Goal: Task Accomplishment & Management: Manage account settings

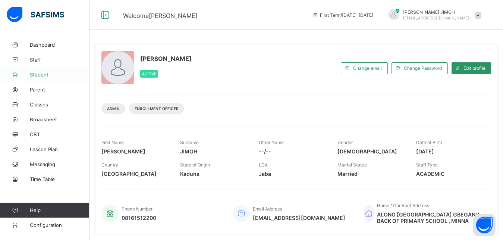
click at [42, 74] on span "Student" at bounding box center [60, 75] width 60 height 6
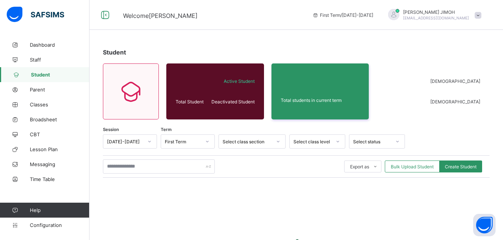
scroll to position [91, 0]
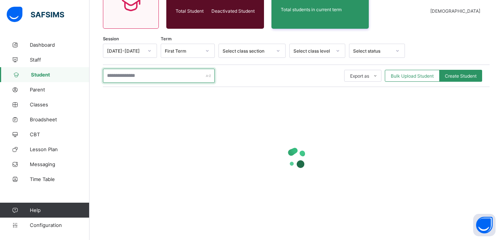
click at [150, 75] on input "text" at bounding box center [159, 76] width 112 height 14
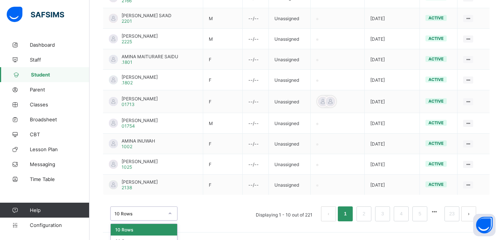
scroll to position [234, 0]
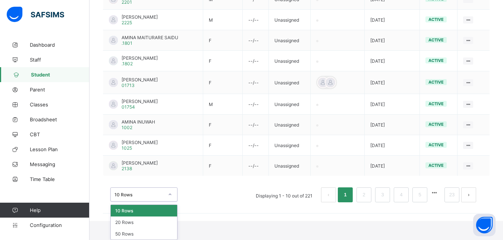
click at [170, 201] on div "option 10 Rows focused, 1 of 3. 3 results available. Use Up and Down to choose …" at bounding box center [143, 194] width 67 height 14
click at [125, 234] on div "50 Rows" at bounding box center [144, 234] width 66 height 12
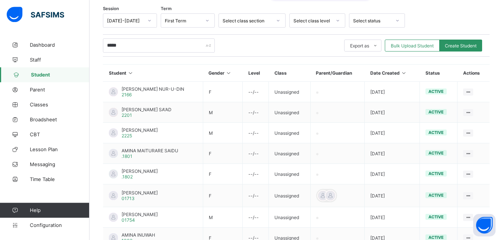
scroll to position [119, 0]
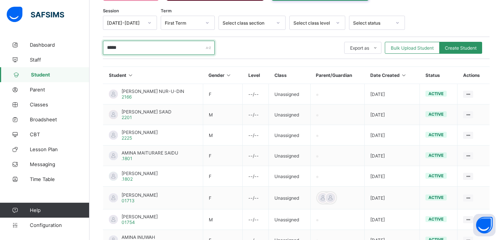
click at [148, 46] on input "*****" at bounding box center [159, 48] width 112 height 14
type input "*"
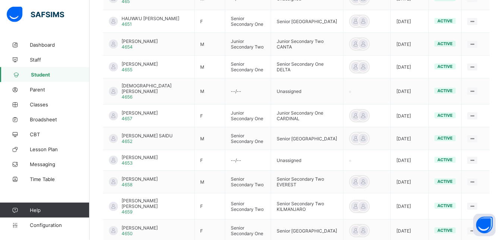
scroll to position [249, 0]
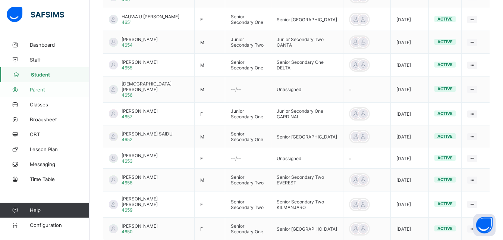
type input "****"
click at [40, 89] on span "Parent" at bounding box center [60, 89] width 60 height 6
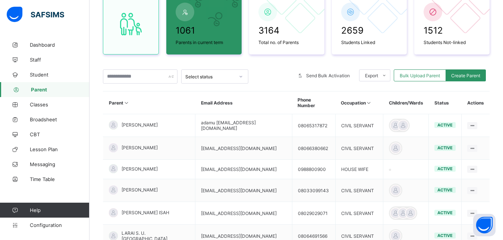
scroll to position [83, 0]
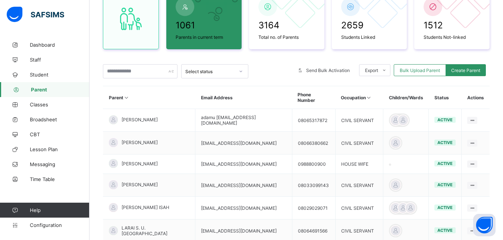
click at [128, 63] on div "1061 Parents in current term 3164 Total no. of Parents 2659 Students Linked 151…" at bounding box center [296, 177] width 387 height 393
click at [126, 75] on input "text" at bounding box center [140, 71] width 75 height 14
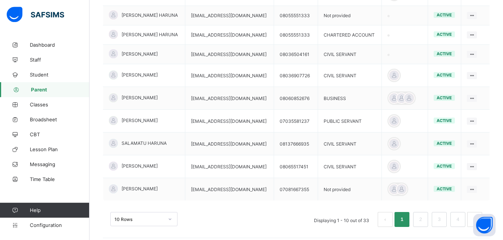
scroll to position [216, 0]
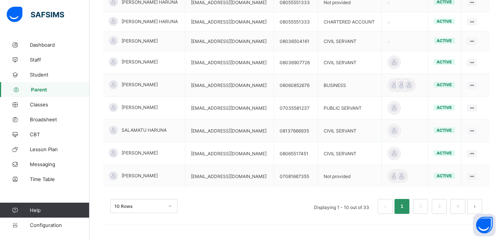
type input "******"
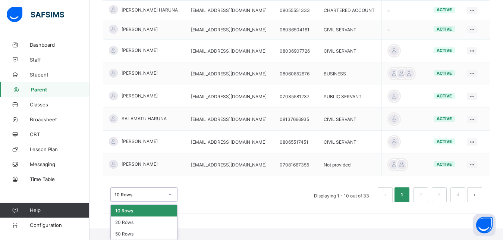
click at [166, 201] on div "option 10 Rows focused, 1 of 3. 3 results available. Use Up and Down to choose …" at bounding box center [143, 194] width 67 height 14
click at [136, 233] on div "50 Rows" at bounding box center [144, 234] width 66 height 12
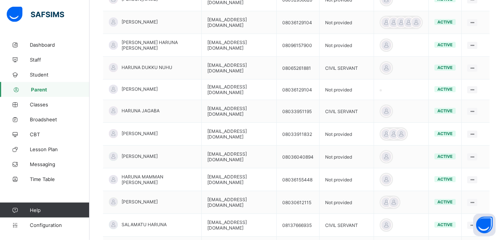
scroll to position [736, 0]
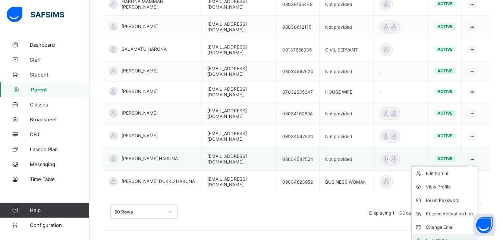
click at [448, 237] on div "Link Children" at bounding box center [450, 240] width 48 height 7
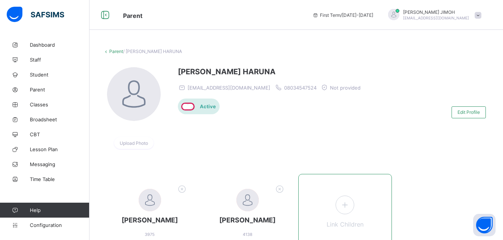
click at [352, 213] on span at bounding box center [345, 204] width 19 height 19
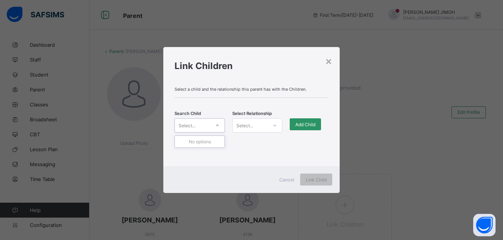
click at [201, 126] on div "Select..." at bounding box center [192, 125] width 35 height 10
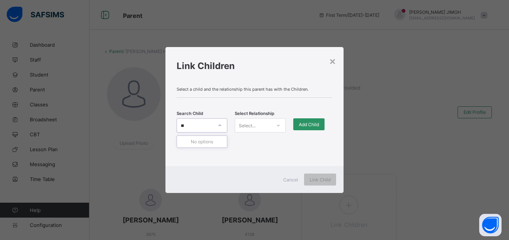
type input "*"
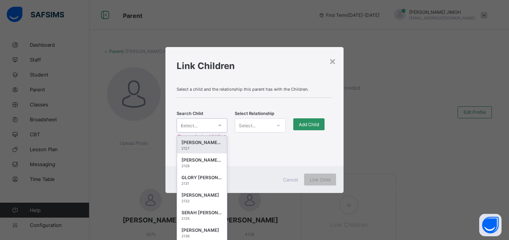
type input "*****"
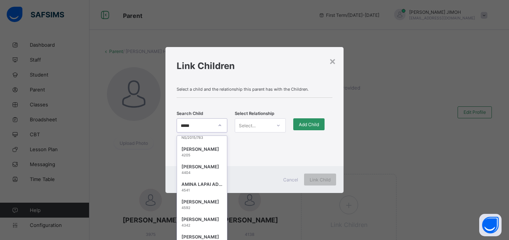
scroll to position [8, 0]
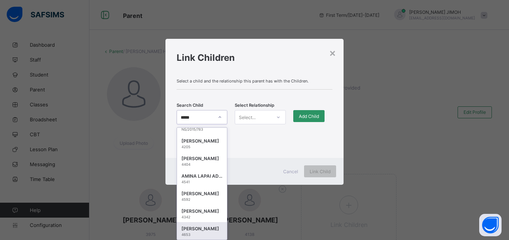
click at [191, 228] on div "[PERSON_NAME]" at bounding box center [202, 228] width 41 height 7
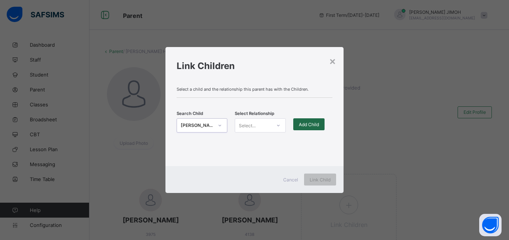
click at [313, 123] on span "Add Child" at bounding box center [309, 125] width 20 height 6
click at [279, 126] on icon at bounding box center [278, 125] width 4 height 7
click at [266, 140] on div "Father" at bounding box center [260, 142] width 50 height 12
click at [317, 123] on span "Add Child" at bounding box center [309, 125] width 20 height 6
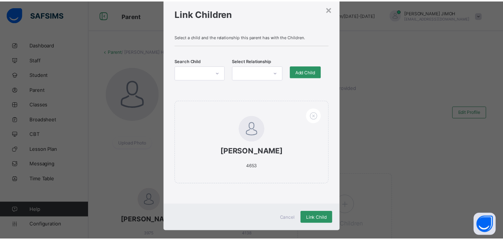
scroll to position [25, 0]
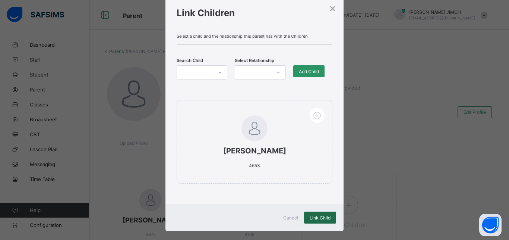
click at [322, 218] on span "Link Child" at bounding box center [320, 218] width 21 height 6
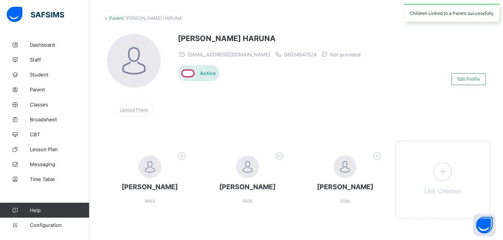
scroll to position [42, 0]
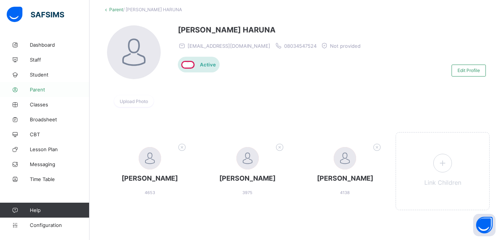
click at [39, 89] on span "Parent" at bounding box center [60, 89] width 60 height 6
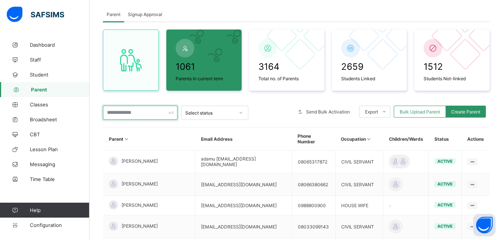
click at [123, 116] on input "text" at bounding box center [140, 113] width 75 height 14
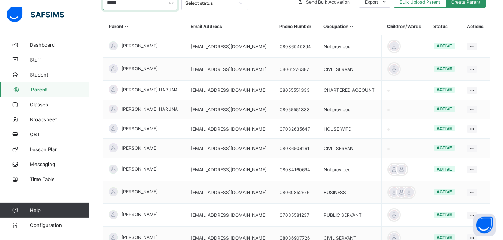
scroll to position [152, 0]
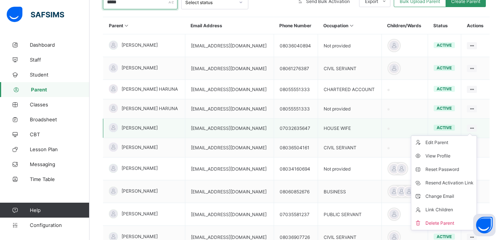
type input "*****"
click at [475, 127] on icon at bounding box center [472, 128] width 6 height 6
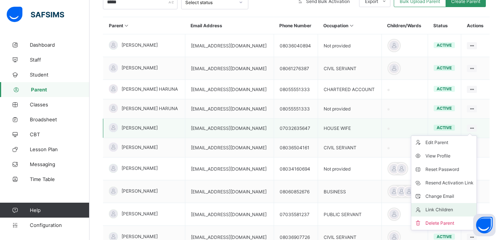
click at [450, 209] on div "Link Children" at bounding box center [449, 209] width 48 height 7
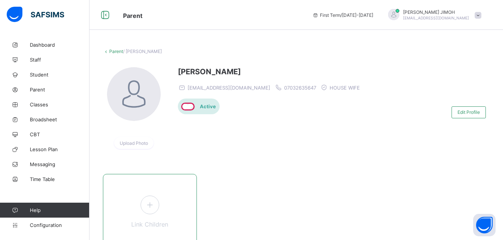
click at [153, 204] on icon at bounding box center [149, 205] width 13 height 12
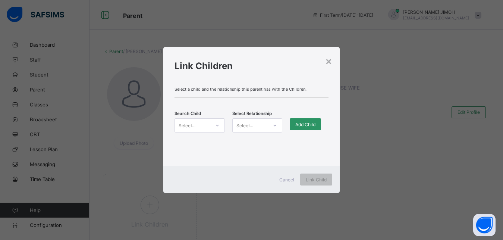
click at [215, 126] on icon at bounding box center [217, 125] width 4 height 7
click at [217, 125] on icon at bounding box center [217, 125] width 3 height 1
click at [184, 126] on div "Select..." at bounding box center [187, 125] width 17 height 14
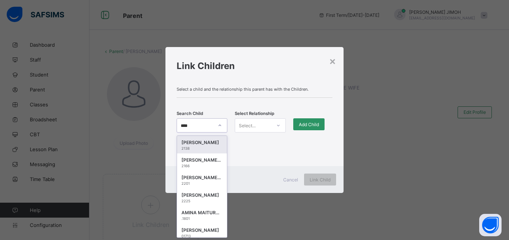
type input "*****"
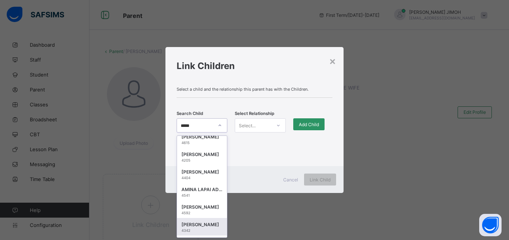
scroll to position [1563, 0]
click at [203, 229] on div "[PERSON_NAME]" at bounding box center [202, 226] width 41 height 7
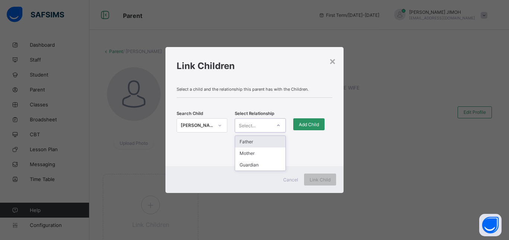
click at [280, 122] on div at bounding box center [278, 125] width 13 height 12
click at [254, 151] on div "Mother" at bounding box center [260, 153] width 50 height 12
click at [311, 125] on span "Add Child" at bounding box center [309, 125] width 20 height 6
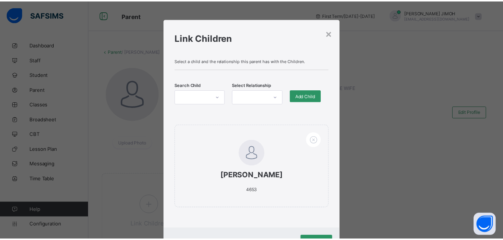
scroll to position [34, 0]
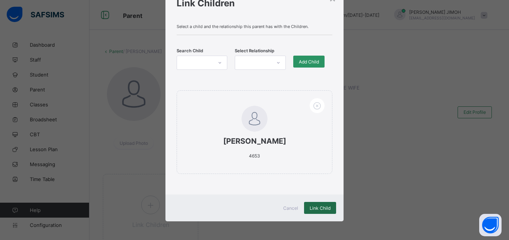
click at [320, 208] on span "Link Child" at bounding box center [320, 208] width 21 height 6
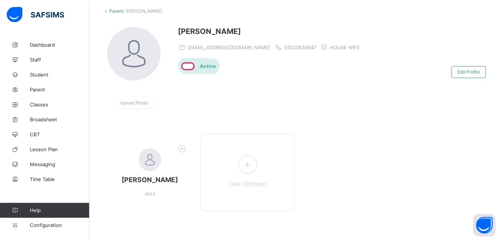
scroll to position [42, 0]
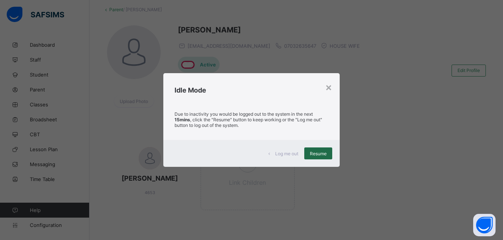
click at [316, 152] on span "Resume" at bounding box center [318, 154] width 17 height 6
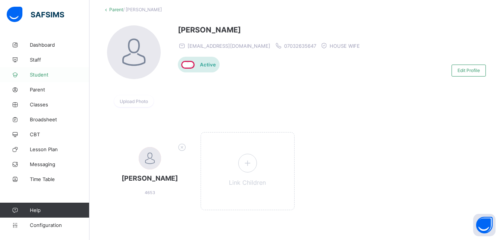
click at [43, 72] on span "Student" at bounding box center [60, 75] width 60 height 6
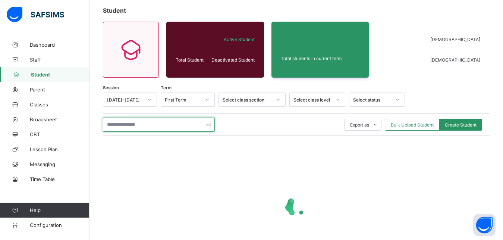
click at [146, 129] on input "text" at bounding box center [159, 124] width 112 height 14
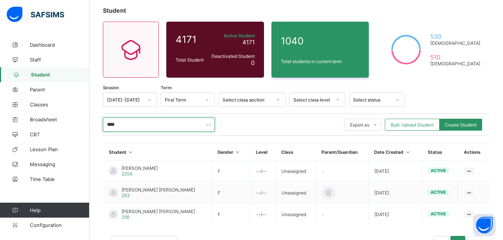
scroll to position [31, 0]
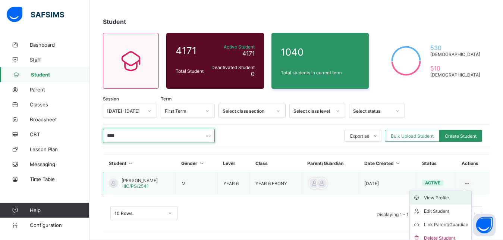
type input "****"
click at [443, 195] on div "View Profile" at bounding box center [446, 197] width 44 height 7
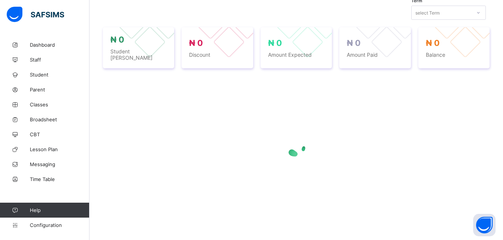
scroll to position [263, 0]
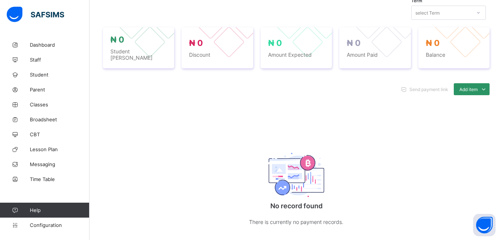
scroll to position [31, 0]
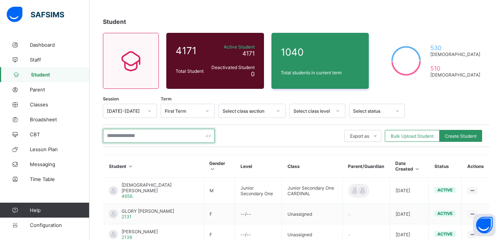
click at [124, 135] on input "text" at bounding box center [159, 136] width 112 height 14
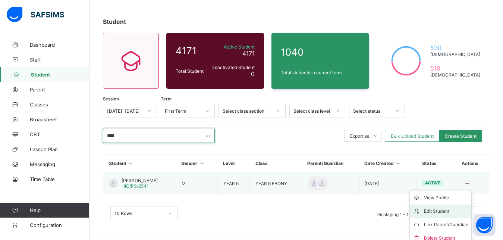
type input "****"
click at [448, 210] on div "Edit Student" at bounding box center [446, 210] width 44 height 7
select select "**"
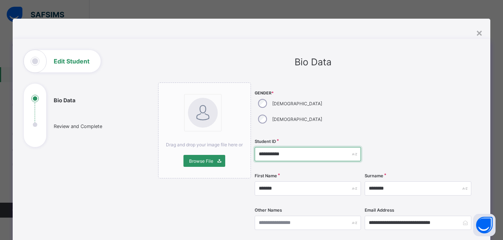
click at [285, 147] on input "**********" at bounding box center [308, 154] width 106 height 14
type input "*"
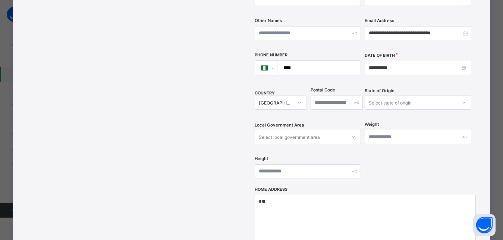
scroll to position [189, 0]
type input "****"
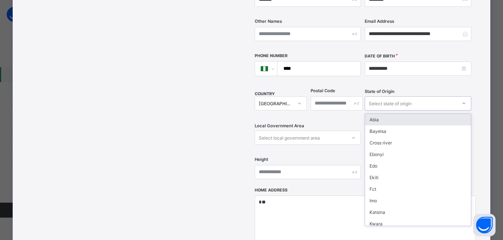
click at [463, 100] on icon at bounding box center [464, 103] width 4 height 7
type input "**"
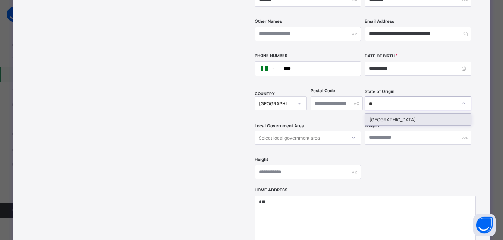
click at [422, 114] on div "[GEOGRAPHIC_DATA]" at bounding box center [418, 120] width 106 height 12
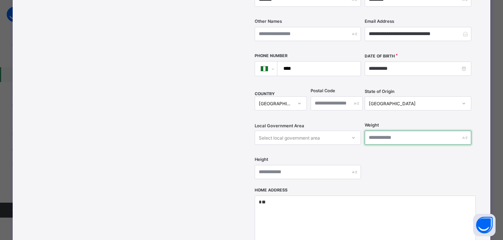
click at [400, 130] on input "text" at bounding box center [418, 137] width 106 height 14
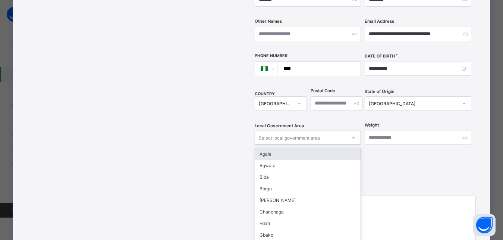
scroll to position [197, 0]
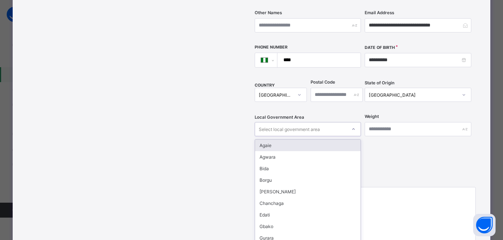
click at [293, 121] on div "Local Government Area option Agaie focused, 1 of 25. 25 results available. Use …" at bounding box center [308, 129] width 106 height 31
type input "**"
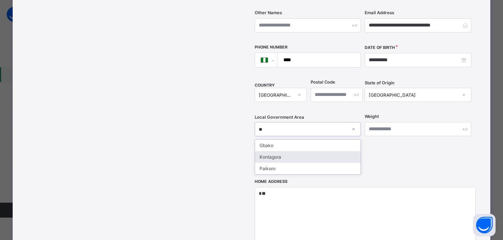
click at [267, 151] on div "Kontagora" at bounding box center [308, 157] width 106 height 12
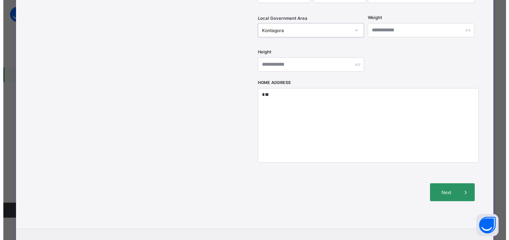
scroll to position [298, 0]
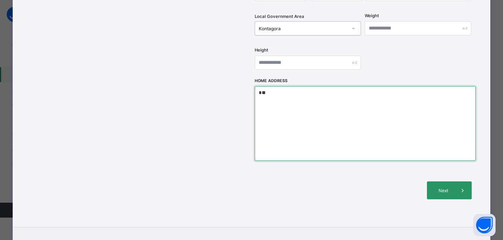
click at [265, 86] on textarea "*" at bounding box center [365, 123] width 221 height 75
click at [267, 86] on textarea "*" at bounding box center [365, 123] width 221 height 75
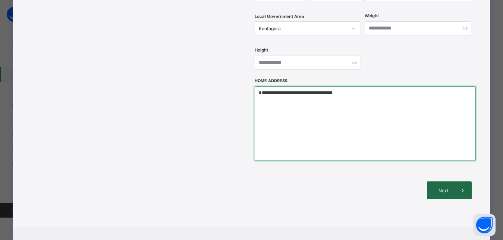
type textarea "**********"
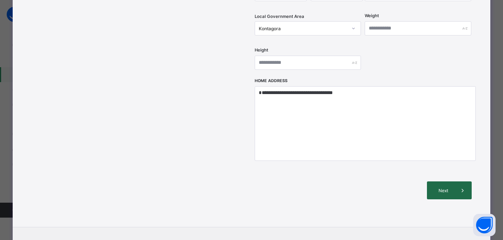
click at [443, 188] on span "Next" at bounding box center [442, 191] width 21 height 6
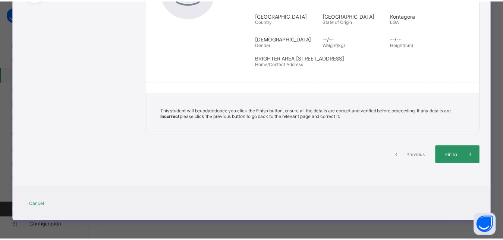
scroll to position [145, 0]
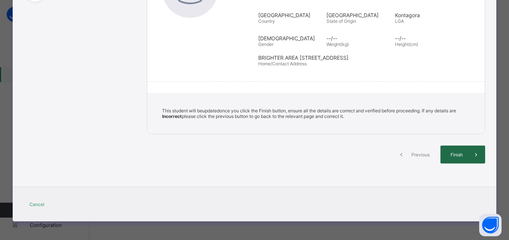
click at [454, 155] on span "Finish" at bounding box center [456, 155] width 21 height 6
click at [455, 155] on span "Finish" at bounding box center [456, 155] width 21 height 6
click at [463, 160] on div "Finish" at bounding box center [463, 154] width 45 height 18
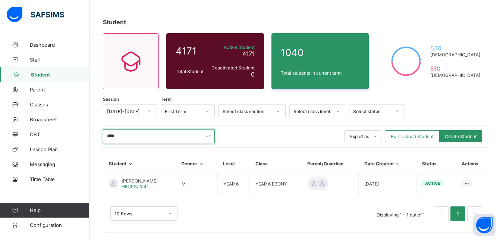
click at [126, 135] on input "****" at bounding box center [159, 136] width 112 height 14
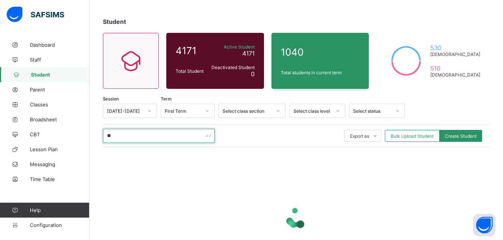
type input "*"
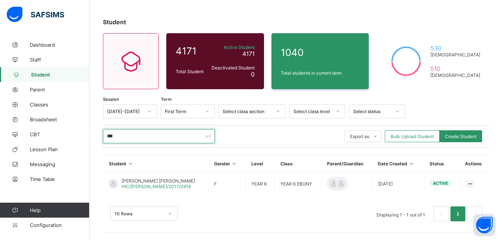
scroll to position [30, 0]
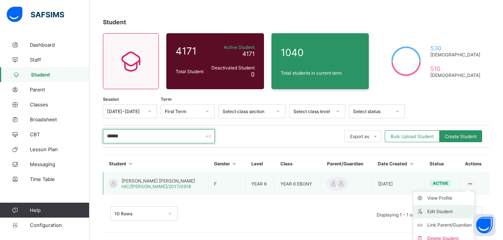
type input "******"
click at [441, 211] on div "Edit Student" at bounding box center [449, 211] width 44 height 7
select select "**"
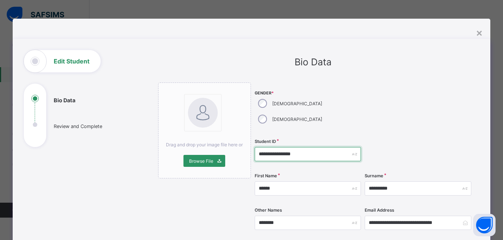
click at [301, 147] on input "**********" at bounding box center [308, 154] width 106 height 14
type input "*"
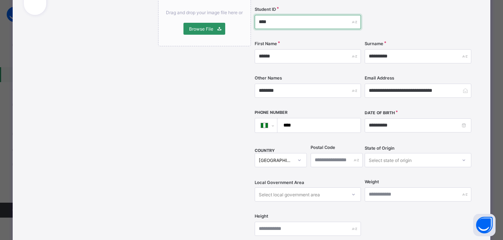
scroll to position [134, 0]
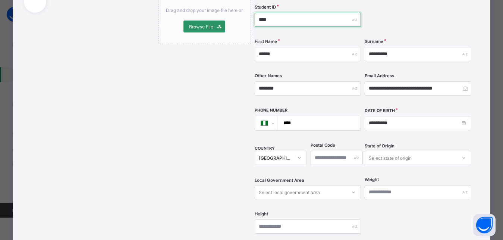
type input "****"
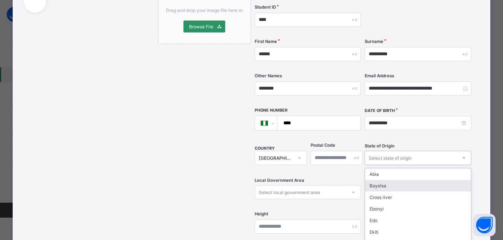
scroll to position [163, 0]
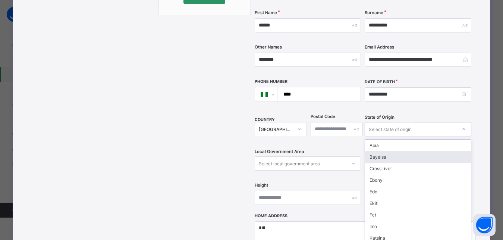
click at [464, 136] on div "option Bayelsa focused, 2 of 37. 37 results available. Use Up and Down to choos…" at bounding box center [418, 129] width 106 height 14
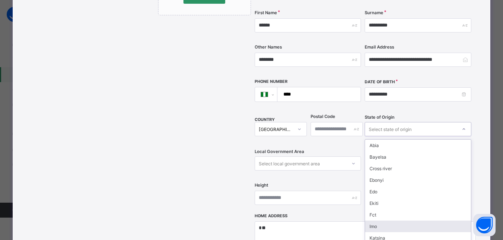
click at [378, 220] on div "Imo" at bounding box center [418, 226] width 106 height 12
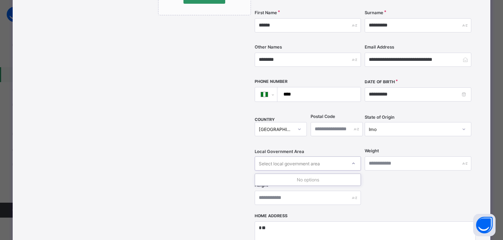
click at [278, 156] on div "Select local government area" at bounding box center [289, 163] width 61 height 14
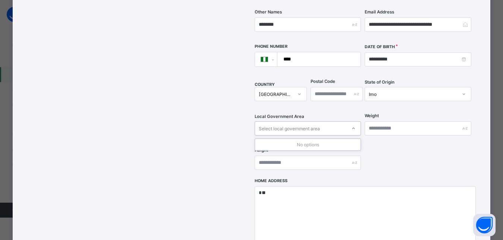
scroll to position [230, 0]
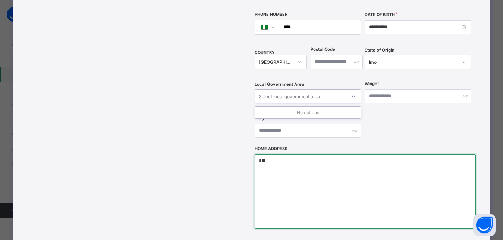
click at [259, 154] on textarea "*" at bounding box center [365, 191] width 221 height 75
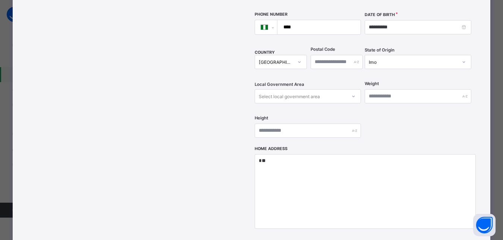
click at [229, 153] on div "Drag and drop your image file here or Browse File" at bounding box center [204, 65] width 93 height 426
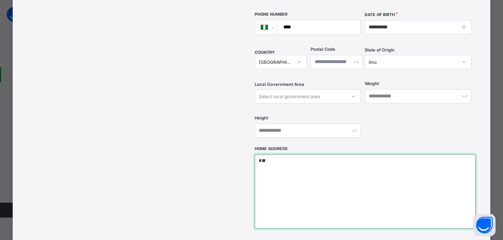
click at [262, 154] on textarea "*" at bounding box center [365, 191] width 221 height 75
type textarea "*"
type textarea "**********"
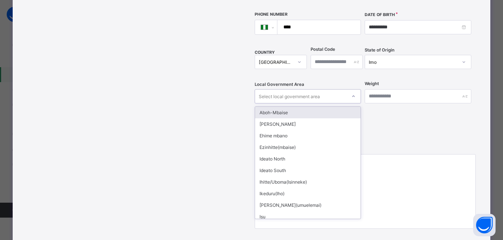
click at [351, 92] on icon at bounding box center [353, 95] width 4 height 7
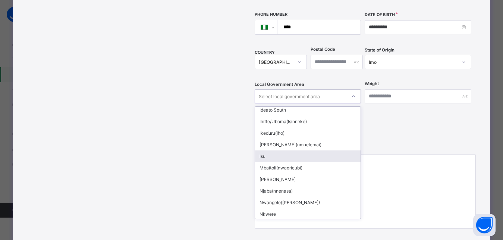
scroll to position [55, 0]
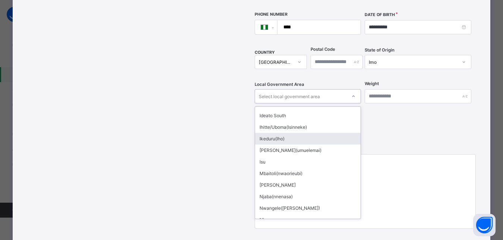
click at [270, 133] on div "Ikeduru(Iho)" at bounding box center [308, 139] width 106 height 12
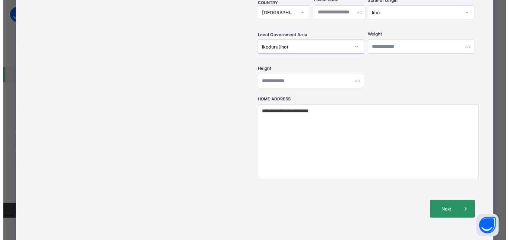
scroll to position [323, 0]
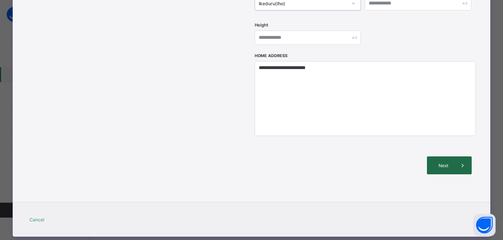
click at [460, 161] on icon at bounding box center [463, 164] width 8 height 7
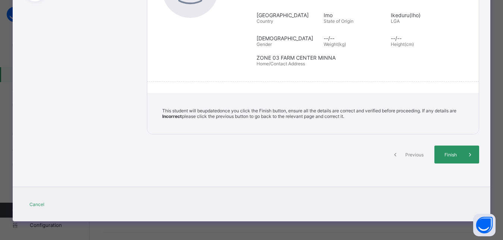
scroll to position [145, 0]
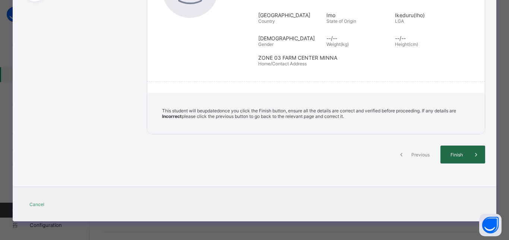
click at [455, 153] on span "Finish" at bounding box center [456, 155] width 21 height 6
click at [461, 153] on span "Finish" at bounding box center [456, 155] width 21 height 6
click at [460, 155] on span "Finish" at bounding box center [456, 155] width 21 height 6
click at [462, 152] on span "Finish" at bounding box center [456, 155] width 21 height 6
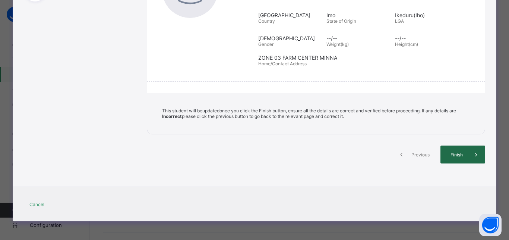
click at [462, 152] on span "Finish" at bounding box center [456, 155] width 21 height 6
click at [468, 155] on span at bounding box center [477, 154] width 18 height 18
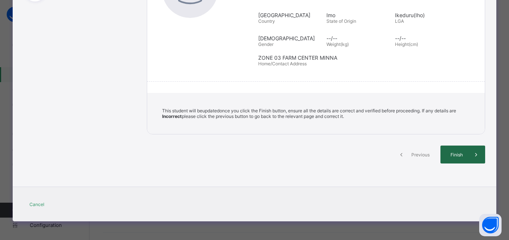
click at [468, 155] on span at bounding box center [477, 154] width 18 height 18
click at [472, 153] on icon at bounding box center [476, 154] width 8 height 7
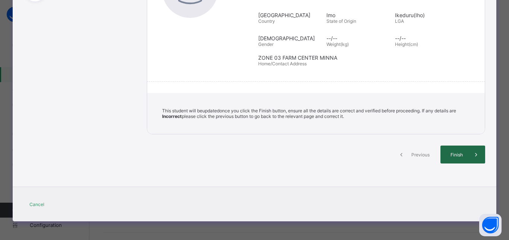
click at [472, 153] on icon at bounding box center [476, 154] width 8 height 7
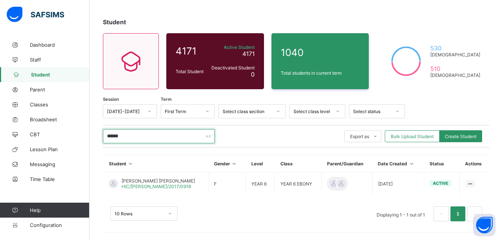
click at [164, 136] on input "******" at bounding box center [159, 136] width 112 height 14
type input "*"
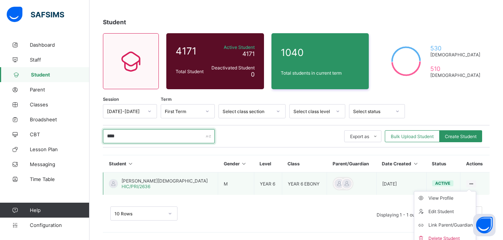
type input "****"
click at [474, 191] on ul "View Profile Edit Student Link Parent/Guardian Delete Student" at bounding box center [445, 218] width 62 height 54
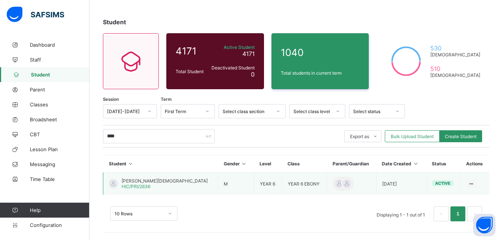
click at [481, 183] on td "View Profile Edit Student Link Parent/Guardian Delete Student" at bounding box center [474, 183] width 29 height 23
click at [450, 207] on li "Edit Student" at bounding box center [445, 211] width 62 height 13
select select "**"
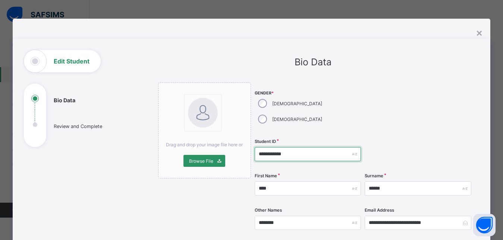
drag, startPoint x: 299, startPoint y: 138, endPoint x: 249, endPoint y: 141, distance: 50.8
click at [261, 147] on input "**********" at bounding box center [308, 154] width 106 height 14
click at [295, 147] on input "**********" at bounding box center [308, 154] width 106 height 14
type input "*"
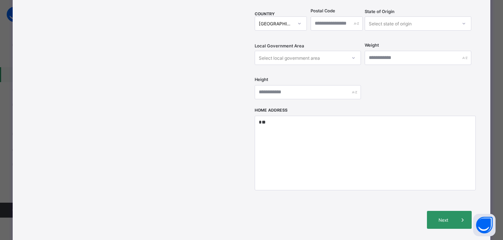
scroll to position [168, 0]
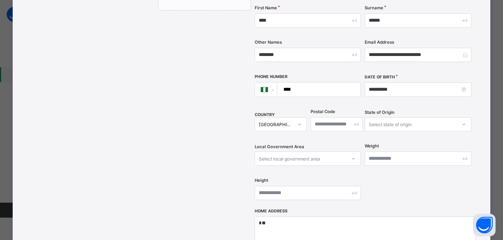
type input "****"
click at [478, 41] on div "**********" at bounding box center [313, 114] width 333 height 465
click at [393, 117] on div "Select state of origin" at bounding box center [390, 124] width 43 height 14
click at [395, 117] on div "Select state of origin" at bounding box center [390, 124] width 43 height 14
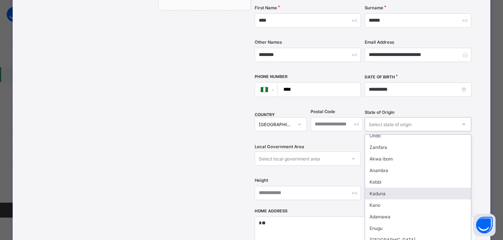
scroll to position [302, 0]
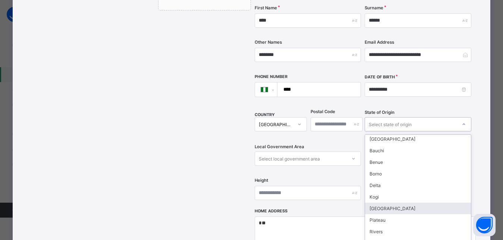
click at [379, 202] on div "[GEOGRAPHIC_DATA]" at bounding box center [418, 208] width 106 height 12
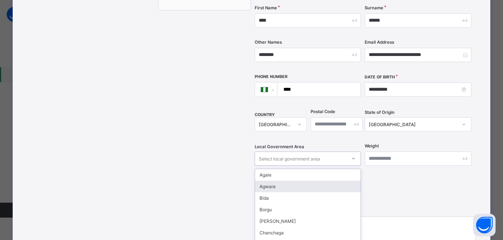
click at [275, 151] on div "option Agwara focused, 2 of 25. 25 results available. Use Up and Down to choose…" at bounding box center [308, 158] width 106 height 14
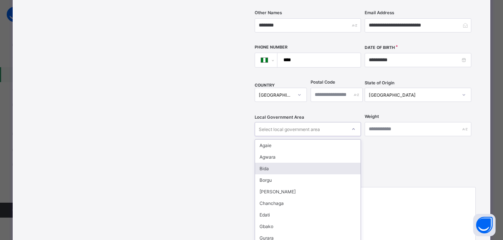
click at [273, 163] on div "Bida" at bounding box center [308, 169] width 106 height 12
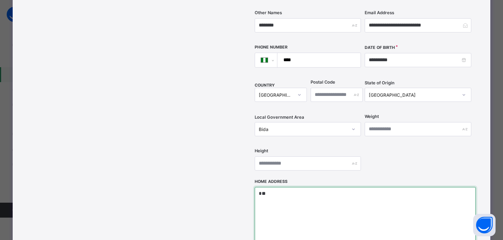
drag, startPoint x: 273, startPoint y: 185, endPoint x: 221, endPoint y: 184, distance: 51.4
click at [255, 187] on textarea "*" at bounding box center [365, 224] width 221 height 75
type textarea "*"
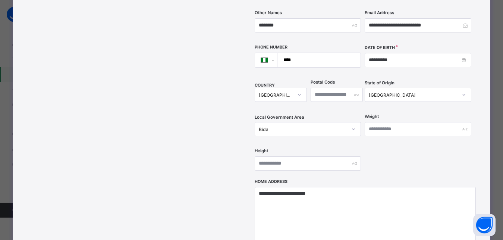
scroll to position [31, 0]
click at [353, 187] on textarea "**********" at bounding box center [365, 224] width 221 height 75
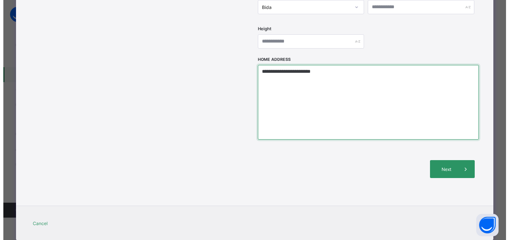
scroll to position [323, 0]
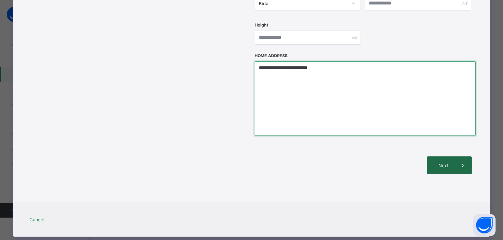
type textarea "**********"
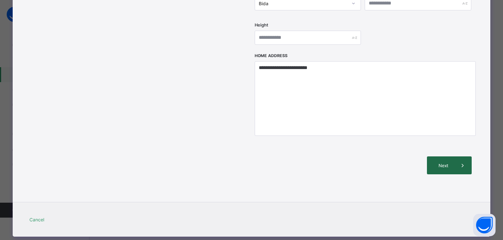
click at [446, 156] on div "Next" at bounding box center [449, 165] width 45 height 18
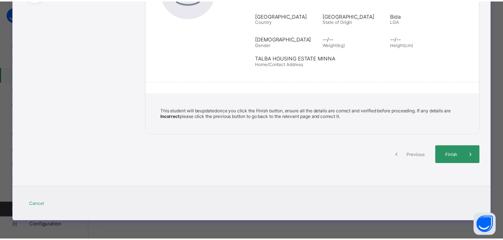
scroll to position [145, 0]
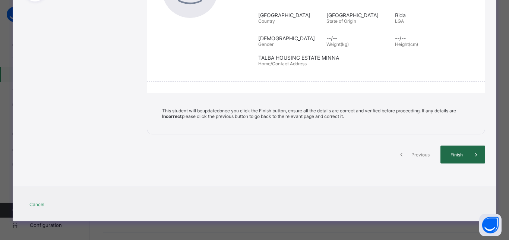
click at [446, 154] on span "Finish" at bounding box center [456, 155] width 21 height 6
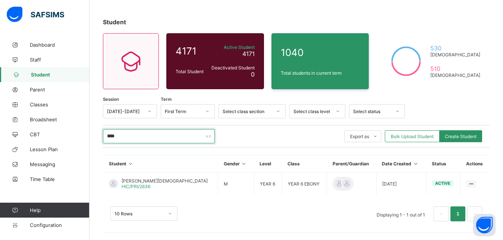
drag, startPoint x: 123, startPoint y: 135, endPoint x: 100, endPoint y: 139, distance: 24.0
click at [103, 139] on input "****" at bounding box center [159, 136] width 112 height 14
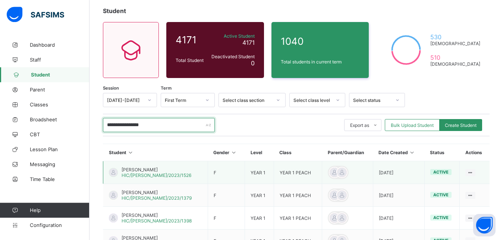
scroll to position [0, 0]
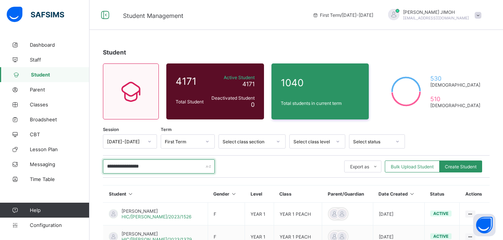
click at [160, 166] on input "**********" at bounding box center [159, 166] width 112 height 14
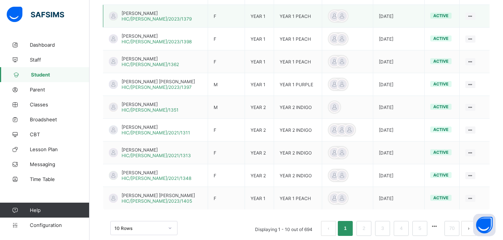
scroll to position [228, 0]
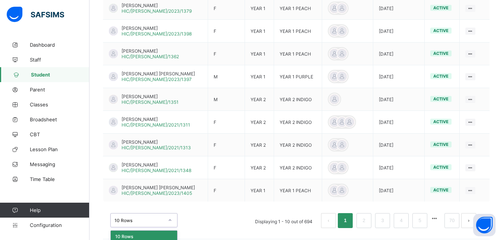
click at [171, 218] on div "option 20 Rows focused, 2 of 3. 3 results available. Use Up and Down to choose …" at bounding box center [143, 220] width 67 height 14
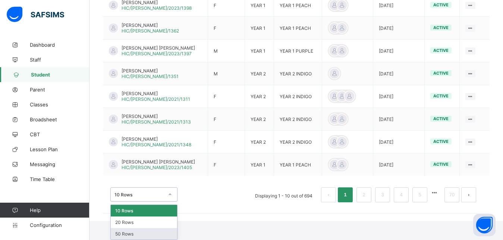
click at [126, 230] on div "50 Rows" at bounding box center [144, 234] width 66 height 12
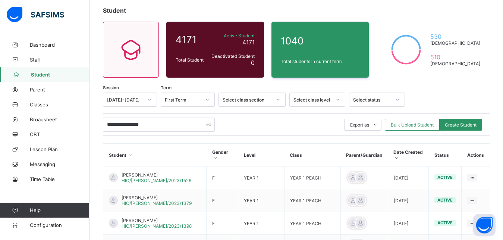
scroll to position [15, 0]
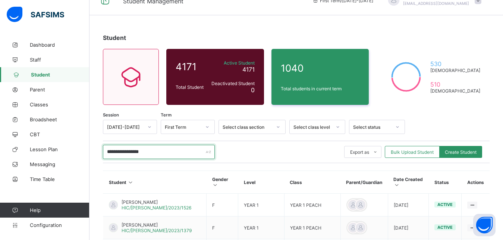
click at [151, 152] on input "**********" at bounding box center [159, 152] width 112 height 14
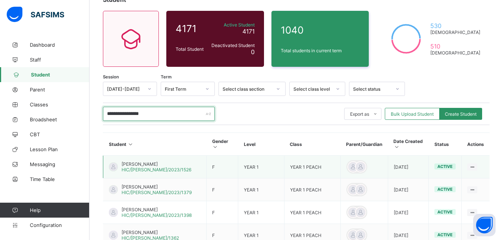
scroll to position [0, 0]
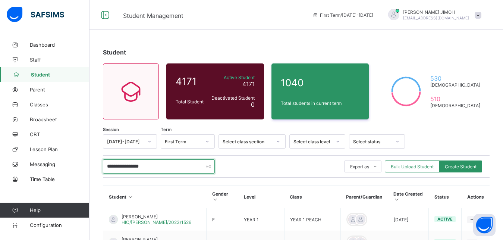
drag, startPoint x: 157, startPoint y: 166, endPoint x: 62, endPoint y: 166, distance: 94.7
click at [103, 166] on input "**********" at bounding box center [159, 166] width 112 height 14
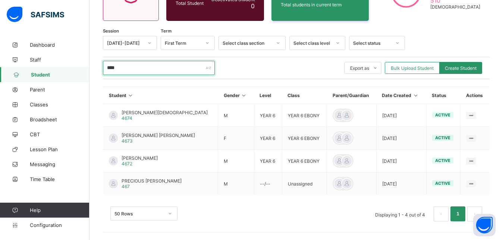
scroll to position [61, 0]
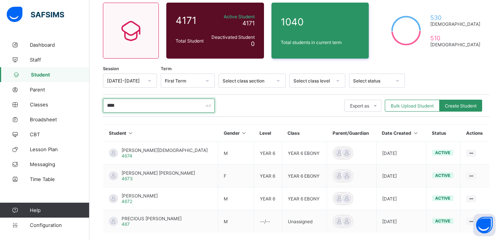
drag, startPoint x: 129, startPoint y: 106, endPoint x: 75, endPoint y: 115, distance: 54.9
click at [103, 113] on input "****" at bounding box center [159, 105] width 112 height 14
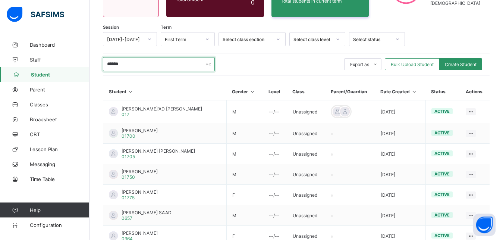
scroll to position [95, 0]
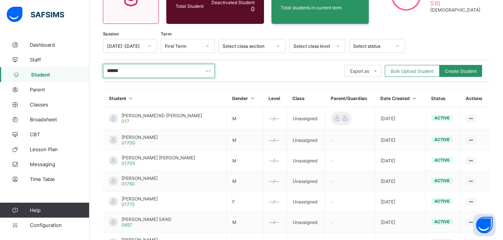
drag, startPoint x: 135, startPoint y: 71, endPoint x: 98, endPoint y: 74, distance: 37.4
click at [103, 74] on input "******" at bounding box center [159, 71] width 112 height 14
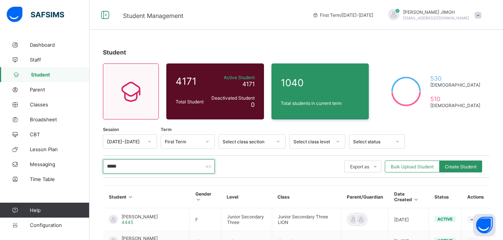
scroll to position [38, 0]
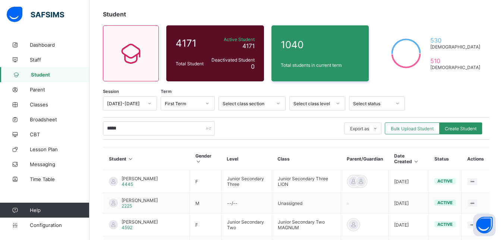
click at [274, 104] on div at bounding box center [278, 103] width 13 height 12
click at [274, 103] on div at bounding box center [278, 103] width 13 height 12
click at [331, 101] on div at bounding box center [338, 103] width 14 height 13
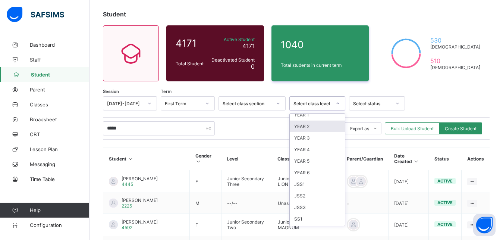
scroll to position [67, 0]
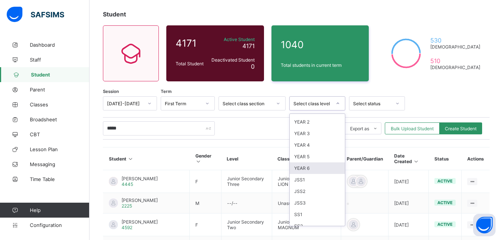
click at [316, 167] on div "YEAR 6" at bounding box center [317, 168] width 55 height 12
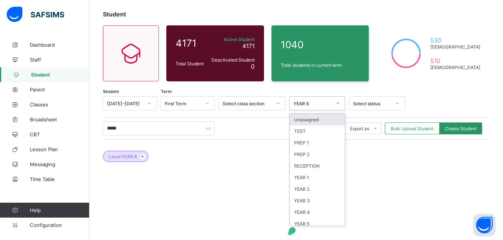
click at [339, 104] on icon at bounding box center [338, 103] width 4 height 7
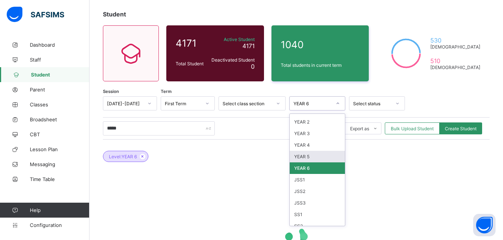
click at [315, 155] on div "YEAR 5" at bounding box center [317, 157] width 55 height 12
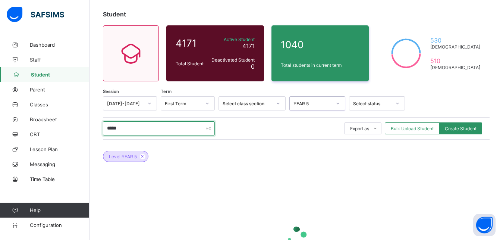
click at [130, 129] on input "*****" at bounding box center [159, 128] width 112 height 14
type input "*****"
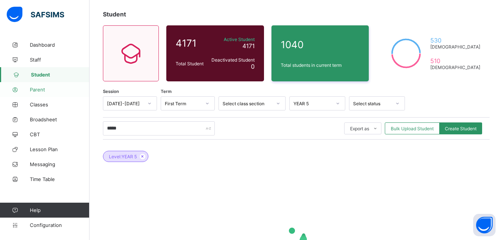
click at [37, 91] on span "Parent" at bounding box center [60, 89] width 60 height 6
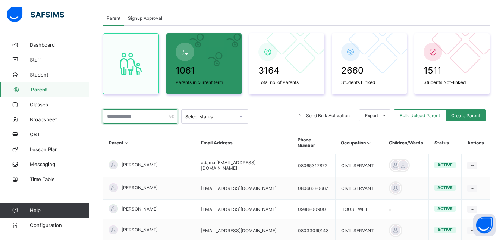
click at [161, 114] on input "text" at bounding box center [140, 116] width 75 height 14
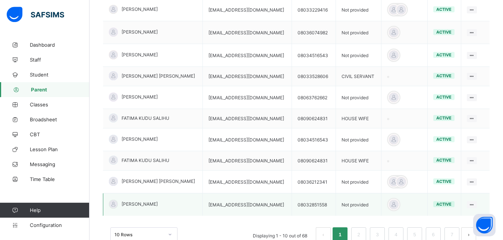
scroll to position [190, 0]
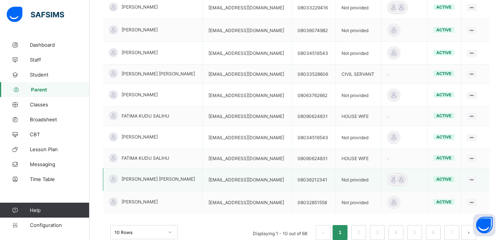
type input "******"
click at [308, 178] on td "08036212341" at bounding box center [314, 179] width 44 height 23
click at [292, 176] on td "08036212341" at bounding box center [314, 179] width 44 height 23
click at [394, 179] on div at bounding box center [393, 179] width 11 height 11
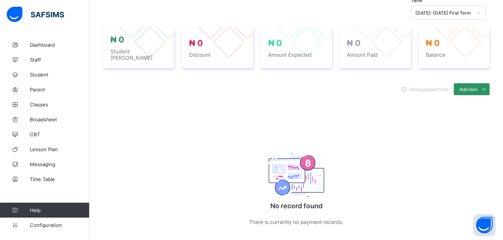
scroll to position [263, 0]
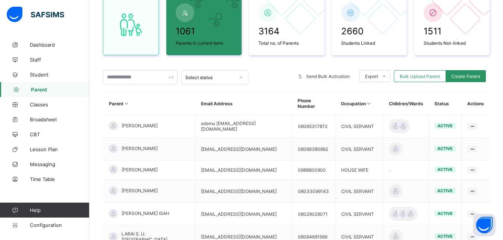
scroll to position [71, 0]
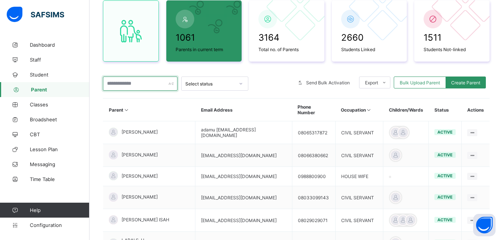
click at [130, 80] on input "text" at bounding box center [140, 83] width 75 height 14
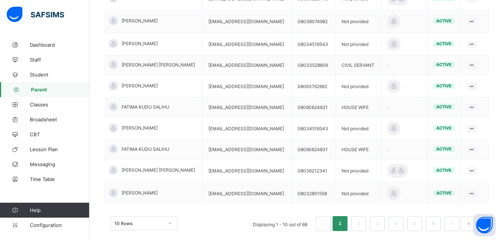
scroll to position [216, 0]
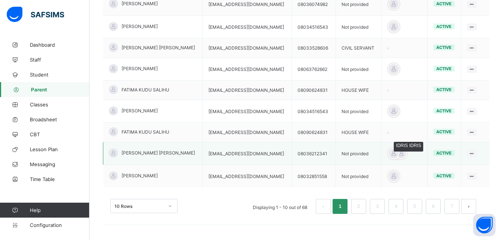
type input "******"
click at [394, 152] on div at bounding box center [393, 153] width 11 height 11
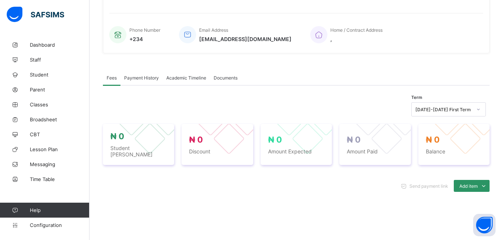
scroll to position [263, 0]
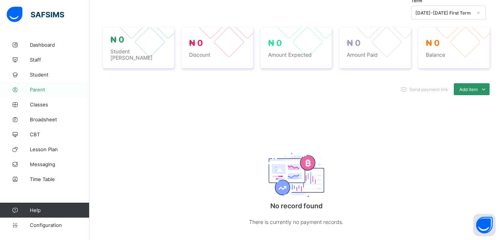
click at [38, 87] on span "Parent" at bounding box center [60, 89] width 60 height 6
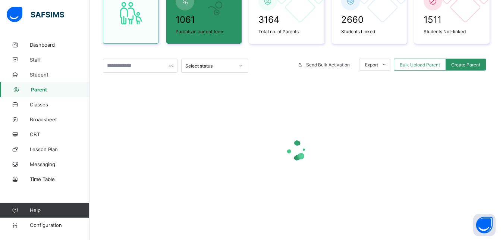
scroll to position [89, 0]
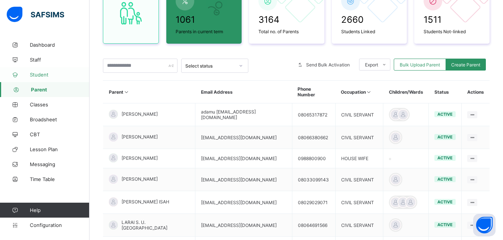
click at [37, 75] on span "Student" at bounding box center [60, 75] width 60 height 6
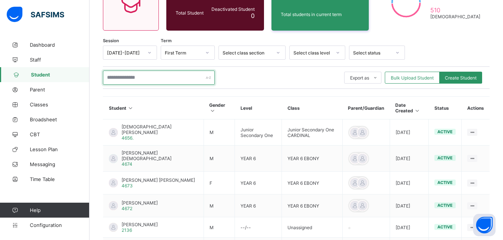
click at [136, 78] on input "text" at bounding box center [159, 77] width 112 height 14
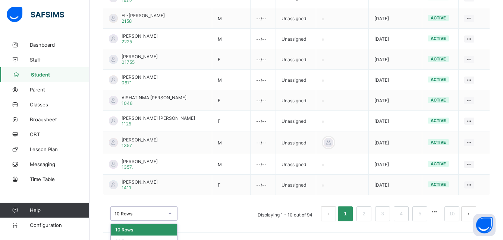
scroll to position [234, 0]
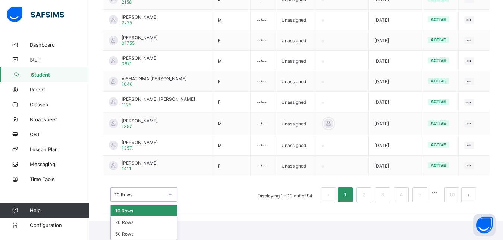
click at [170, 201] on div "option 10 Rows focused, 1 of 3. 3 results available. Use Up and Down to choose …" at bounding box center [143, 194] width 67 height 14
click at [140, 237] on div "50 Rows" at bounding box center [144, 234] width 66 height 12
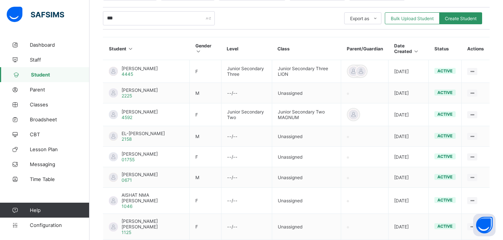
scroll to position [0, 0]
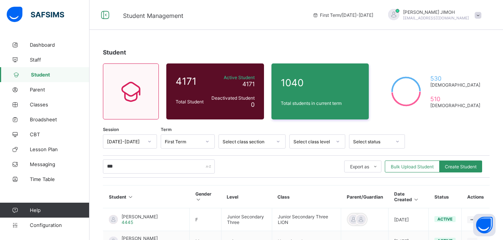
click at [336, 140] on div "Select class level" at bounding box center [317, 141] width 56 height 14
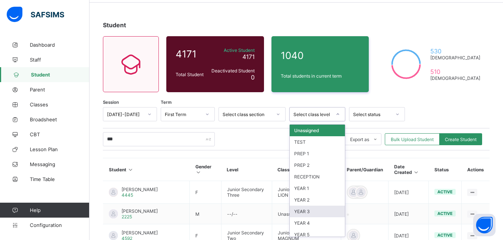
scroll to position [34, 0]
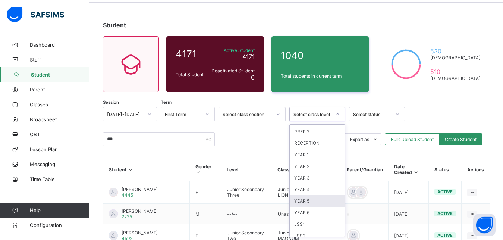
click at [309, 200] on div "YEAR 5" at bounding box center [317, 201] width 55 height 12
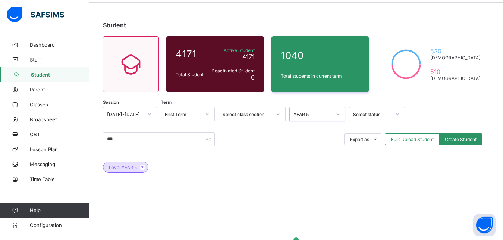
click at [280, 114] on icon at bounding box center [278, 113] width 4 height 7
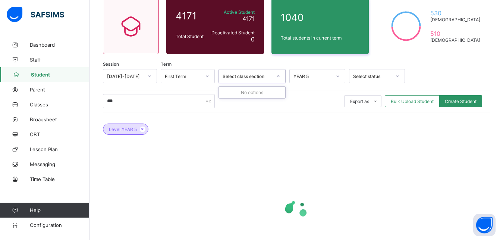
click at [207, 78] on icon at bounding box center [207, 75] width 4 height 7
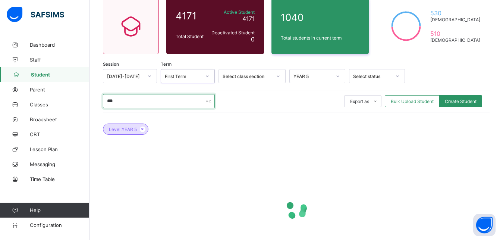
click at [133, 101] on input "***" at bounding box center [159, 101] width 112 height 14
type input "*"
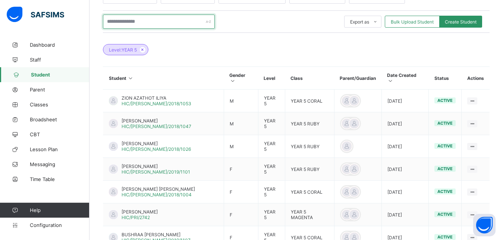
scroll to position [144, 0]
click at [134, 20] on input "text" at bounding box center [159, 22] width 112 height 14
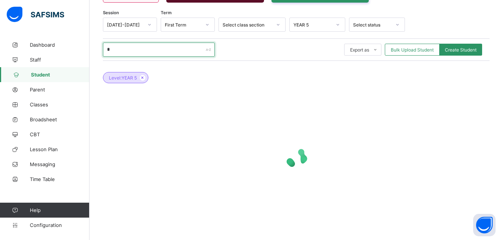
scroll to position [117, 0]
type input "*"
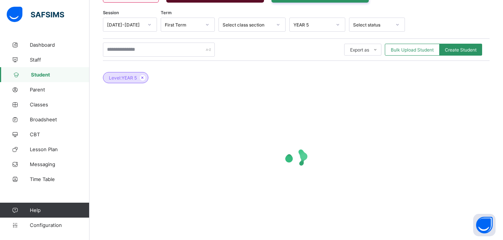
click at [280, 23] on div at bounding box center [278, 25] width 13 height 12
click at [280, 23] on icon at bounding box center [278, 24] width 4 height 7
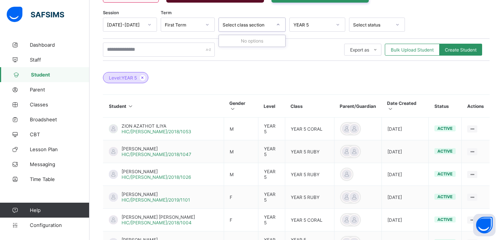
click at [280, 23] on icon at bounding box center [278, 24] width 4 height 7
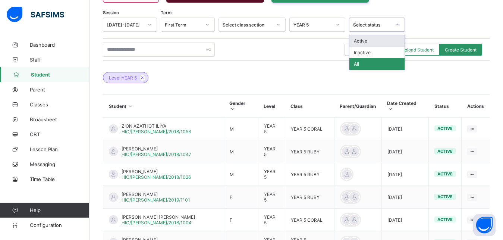
click at [399, 24] on icon at bounding box center [397, 24] width 4 height 7
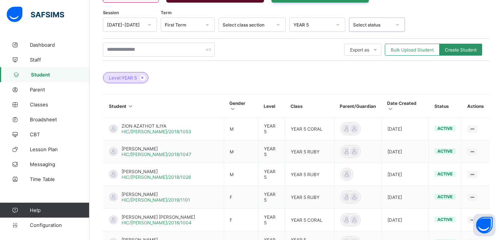
click at [399, 24] on icon at bounding box center [397, 24] width 4 height 7
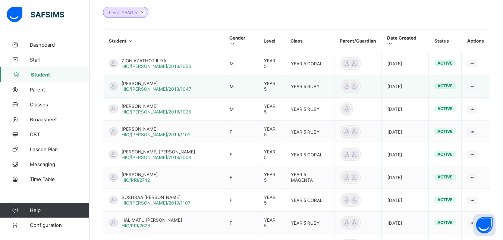
scroll to position [30, 0]
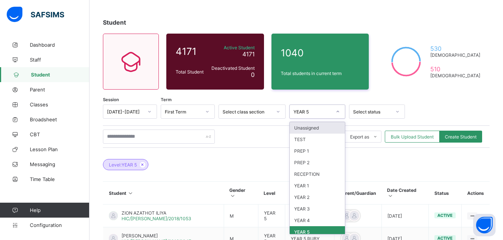
click at [339, 113] on icon at bounding box center [338, 111] width 4 height 7
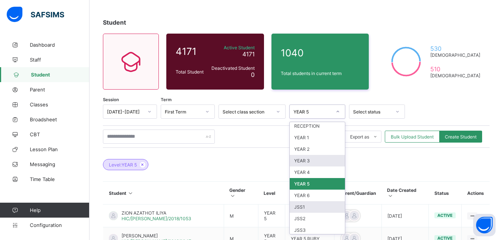
scroll to position [101, 0]
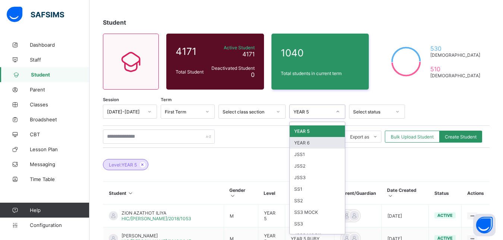
click at [324, 141] on div "YEAR 6" at bounding box center [317, 143] width 55 height 12
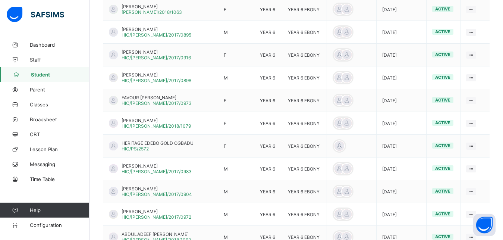
scroll to position [486, 0]
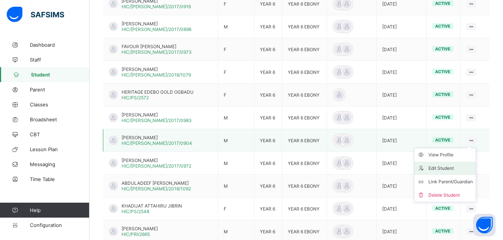
click at [450, 168] on div "Edit Student" at bounding box center [450, 167] width 44 height 7
select select "**"
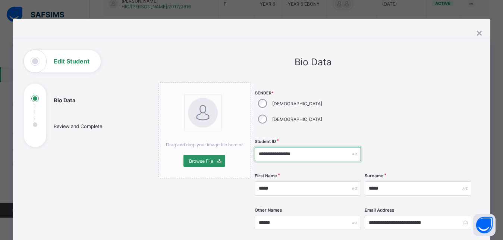
drag, startPoint x: 303, startPoint y: 136, endPoint x: 265, endPoint y: 140, distance: 38.6
click at [265, 147] on input "**********" at bounding box center [308, 154] width 106 height 14
type input "*"
type input "****"
click at [401, 139] on div at bounding box center [418, 154] width 106 height 31
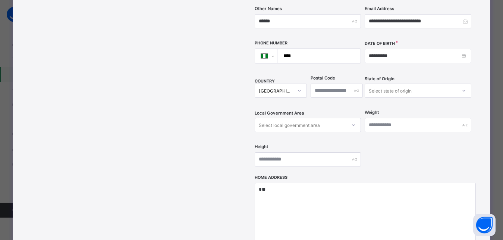
scroll to position [201, 0]
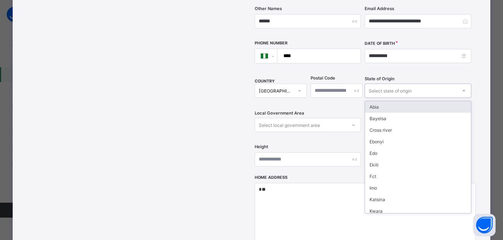
click at [428, 85] on div "Select state of origin" at bounding box center [410, 90] width 91 height 10
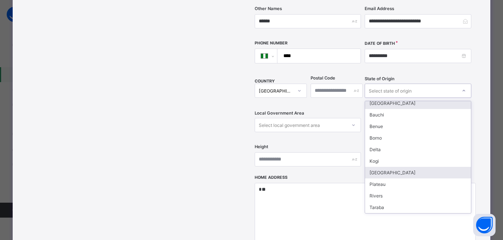
scroll to position [316, 0]
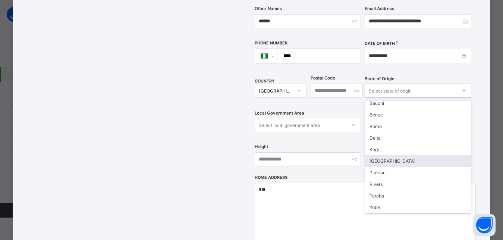
click at [394, 155] on div "[GEOGRAPHIC_DATA]" at bounding box center [418, 161] width 106 height 12
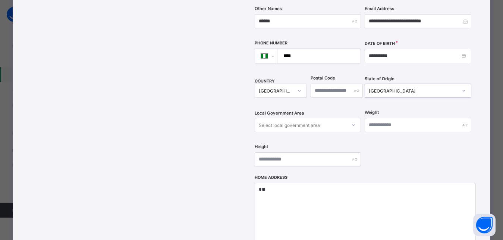
click at [263, 118] on div "Select local government area" at bounding box center [289, 125] width 61 height 14
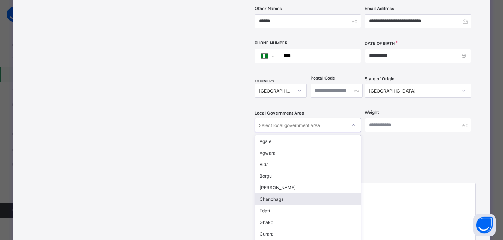
click at [274, 193] on div "Chanchaga" at bounding box center [308, 199] width 106 height 12
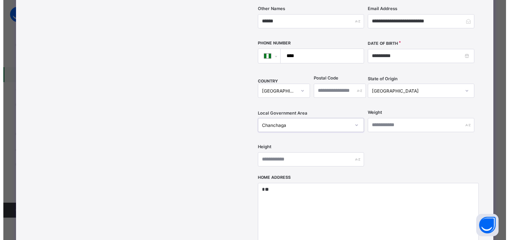
scroll to position [268, 0]
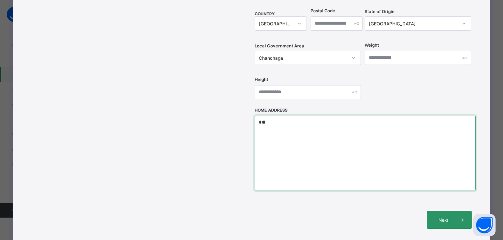
drag, startPoint x: 259, startPoint y: 106, endPoint x: 245, endPoint y: 111, distance: 15.0
click at [255, 116] on textarea "*" at bounding box center [365, 153] width 221 height 75
type textarea "**********"
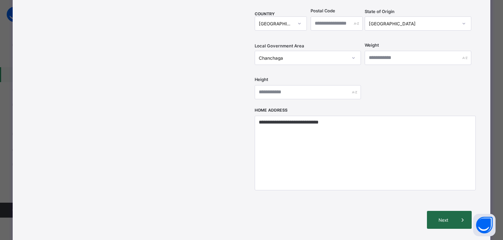
click at [440, 211] on div "Next" at bounding box center [449, 220] width 45 height 18
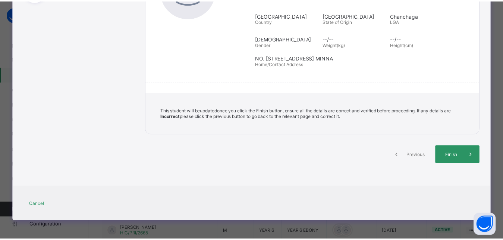
scroll to position [145, 0]
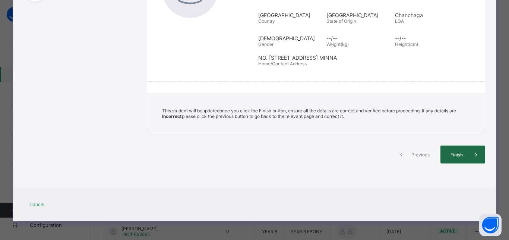
click at [450, 157] on span "Finish" at bounding box center [456, 155] width 21 height 6
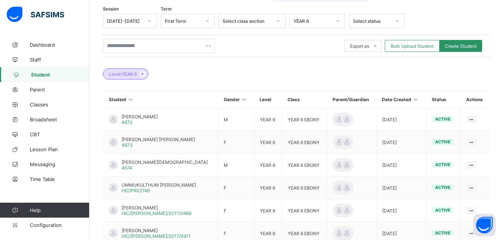
scroll to position [106, 0]
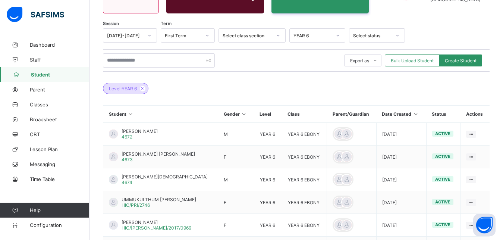
click at [339, 37] on icon at bounding box center [338, 35] width 4 height 7
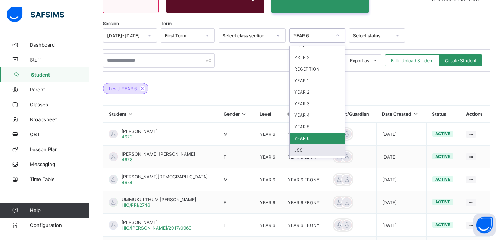
scroll to position [34, 0]
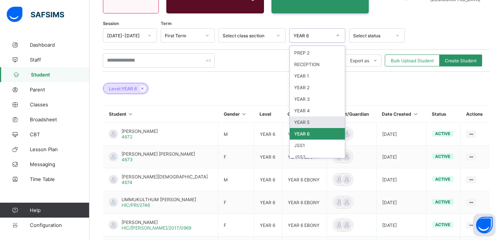
click at [316, 120] on div "YEAR 5" at bounding box center [317, 122] width 55 height 12
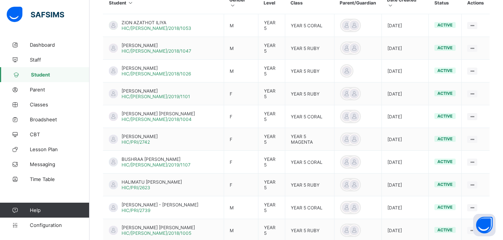
scroll to position [0, 0]
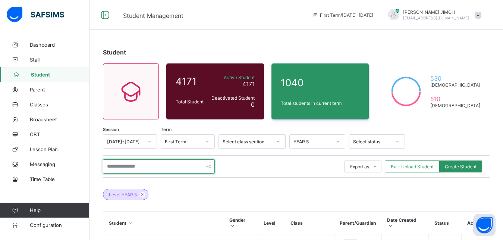
click at [157, 164] on input "text" at bounding box center [159, 166] width 112 height 14
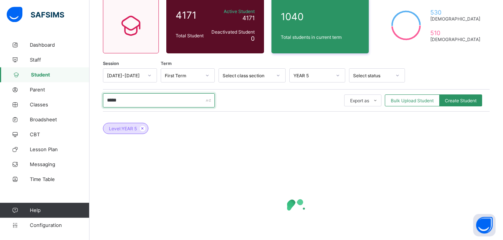
scroll to position [114, 0]
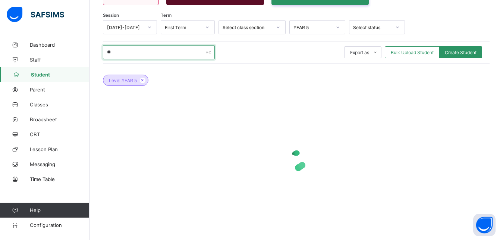
type input "*"
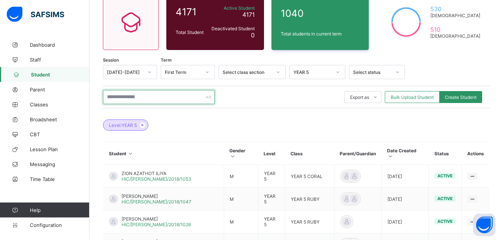
scroll to position [30, 0]
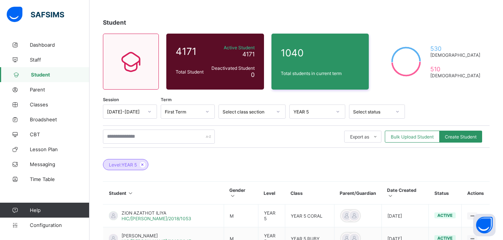
click at [338, 115] on div at bounding box center [337, 112] width 13 height 12
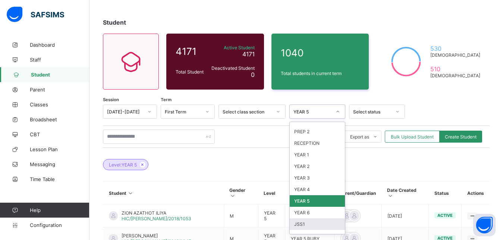
scroll to position [34, 0]
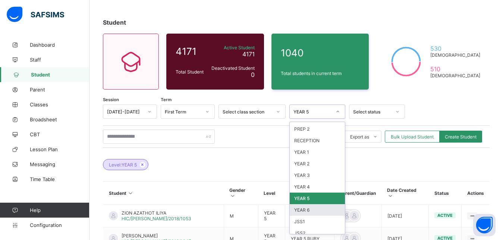
click at [309, 209] on div "YEAR 6" at bounding box center [317, 210] width 55 height 12
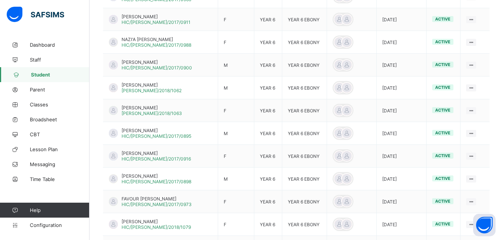
scroll to position [144, 0]
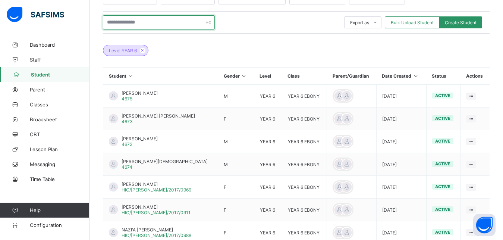
click at [137, 18] on input "text" at bounding box center [159, 22] width 112 height 14
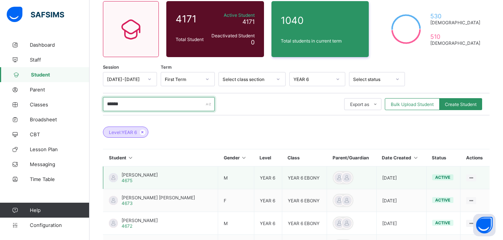
scroll to position [30, 0]
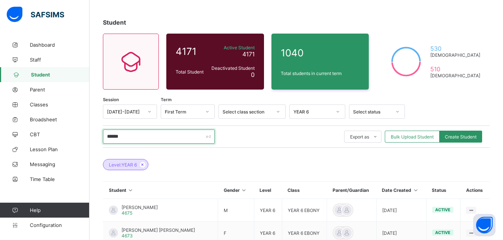
drag, startPoint x: 133, startPoint y: 138, endPoint x: 88, endPoint y: 142, distance: 44.9
click at [103, 142] on input "******" at bounding box center [159, 136] width 112 height 14
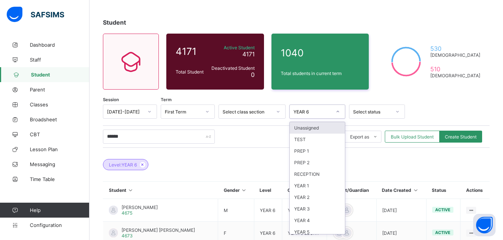
click at [339, 109] on icon at bounding box center [338, 111] width 4 height 7
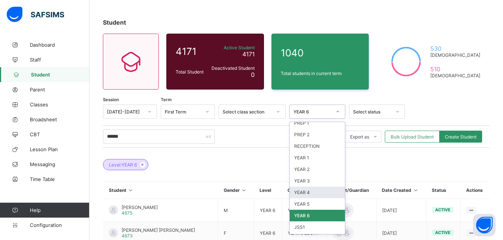
scroll to position [34, 0]
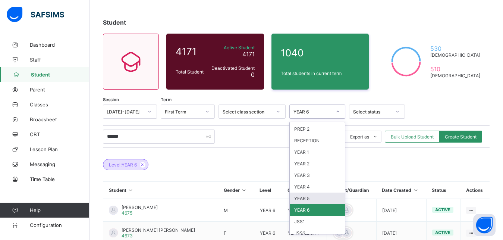
click at [313, 197] on div "YEAR 5" at bounding box center [317, 198] width 55 height 12
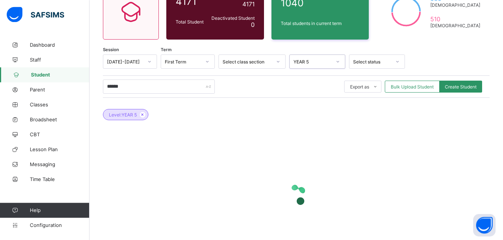
scroll to position [106, 0]
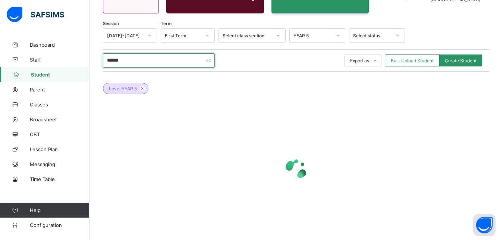
click at [128, 59] on input "******" at bounding box center [159, 60] width 112 height 14
type input "*"
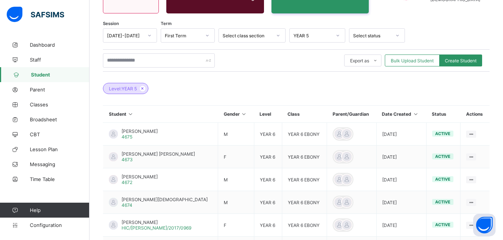
click at [183, 83] on div "Level: YEAR 5" at bounding box center [296, 85] width 387 height 26
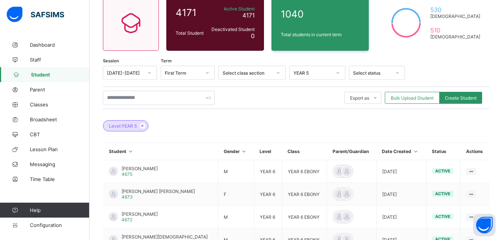
scroll to position [68, 0]
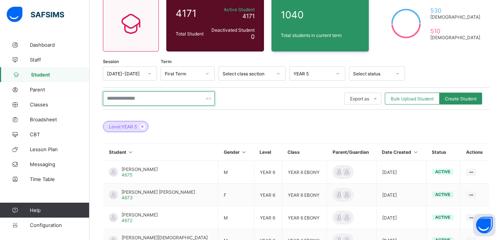
click at [149, 101] on input "text" at bounding box center [159, 98] width 112 height 14
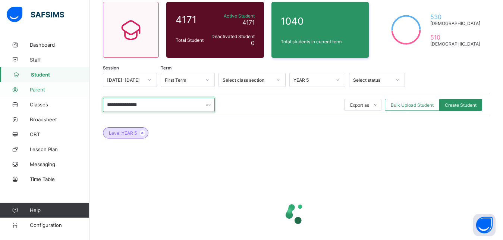
type input "**********"
click at [35, 86] on link "Parent" at bounding box center [44, 89] width 89 height 15
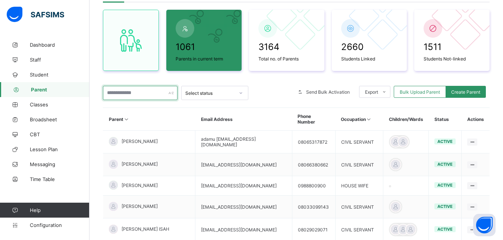
click at [125, 95] on input "text" at bounding box center [140, 93] width 75 height 14
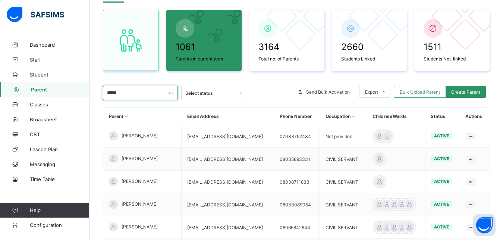
click at [125, 95] on input "*****" at bounding box center [140, 93] width 75 height 14
type input "*****"
click at [120, 82] on div "1061 Parents in current term 3164 Total no. of Parents 2660 Students Linked 151…" at bounding box center [296, 152] width 387 height 300
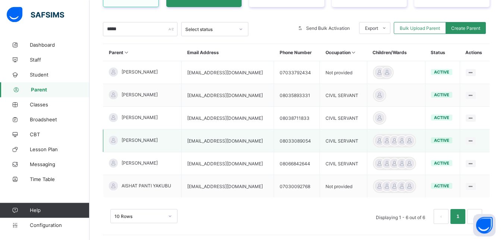
scroll to position [136, 0]
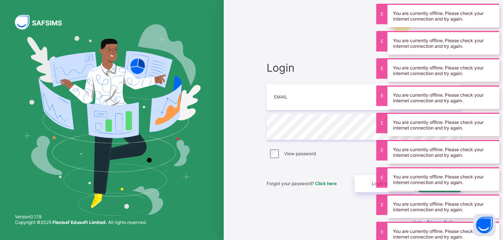
type input "**********"
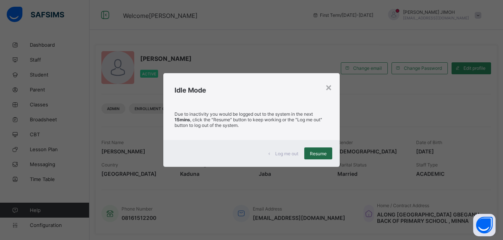
click at [324, 148] on div "Resume" at bounding box center [318, 153] width 28 height 12
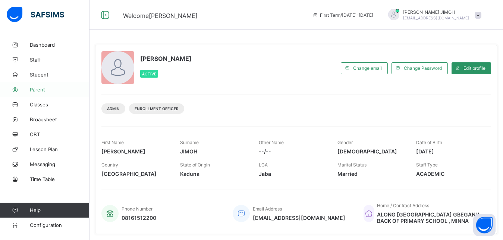
click at [43, 88] on span "Parent" at bounding box center [60, 89] width 60 height 6
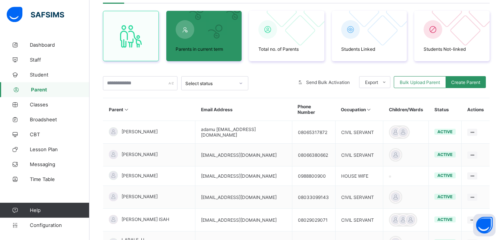
scroll to position [114, 0]
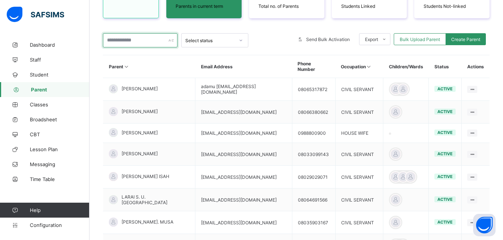
click at [134, 40] on input "text" at bounding box center [140, 40] width 75 height 14
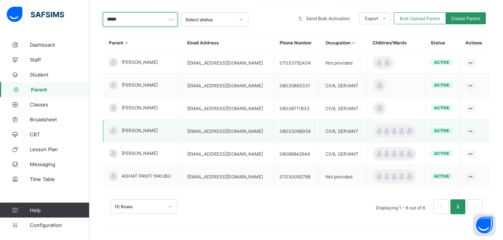
scroll to position [136, 0]
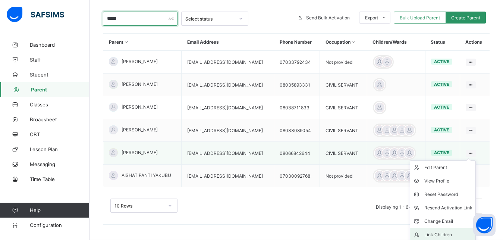
type input "*****"
click at [450, 234] on div "Link Children" at bounding box center [448, 234] width 48 height 7
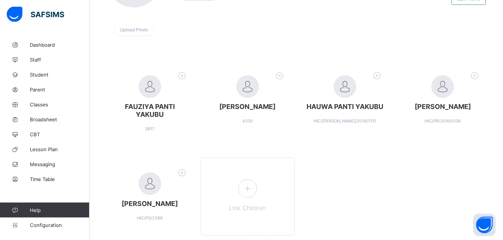
scroll to position [114, 0]
